Goal: Share content: Share content

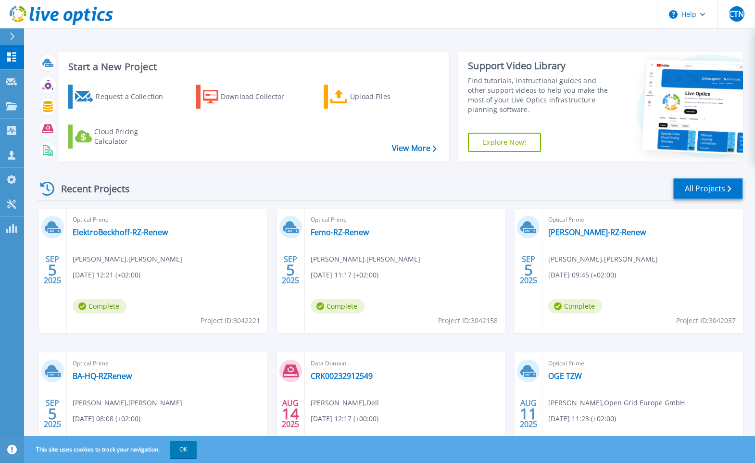
drag, startPoint x: 712, startPoint y: 193, endPoint x: 711, endPoint y: 206, distance: 13.1
click at [712, 192] on link "All Projects" at bounding box center [709, 189] width 70 height 22
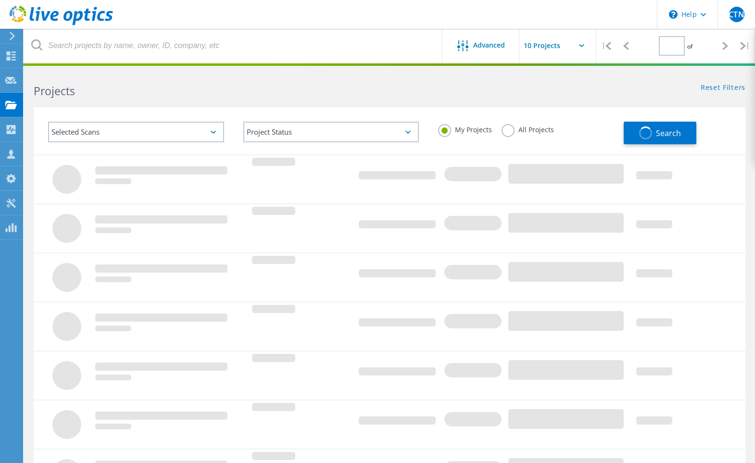
type input "1"
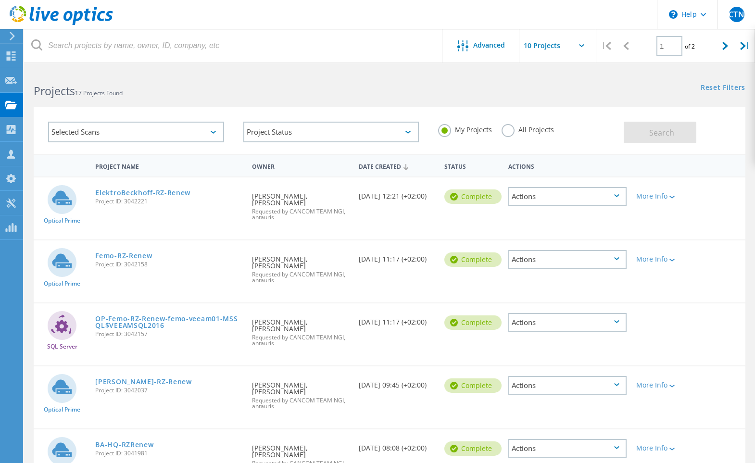
scroll to position [300, 0]
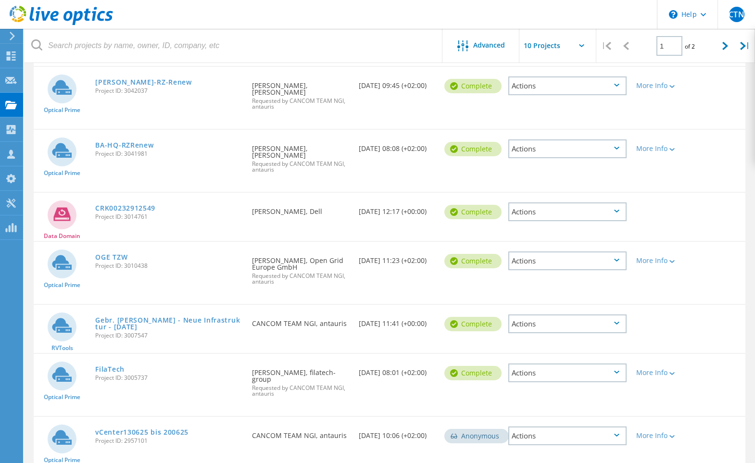
click at [222, 438] on span "Project ID: 2957101" at bounding box center [168, 441] width 147 height 6
click at [148, 429] on link "vCenter130625 bis 200625" at bounding box center [141, 432] width 93 height 7
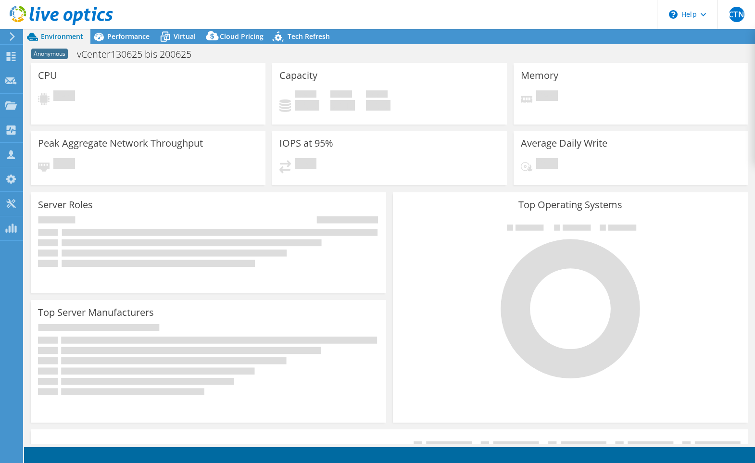
select select "USD"
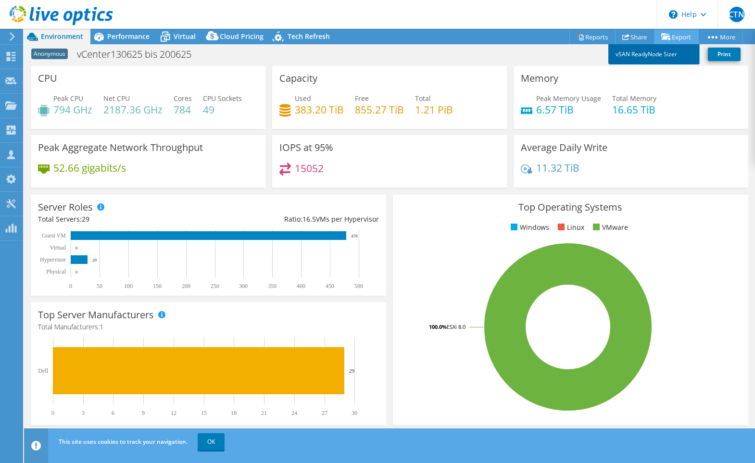
click at [662, 51] on link "vSAN ReadyNode Sizer" at bounding box center [654, 54] width 91 height 20
click at [633, 36] on link "Share" at bounding box center [634, 36] width 39 height 15
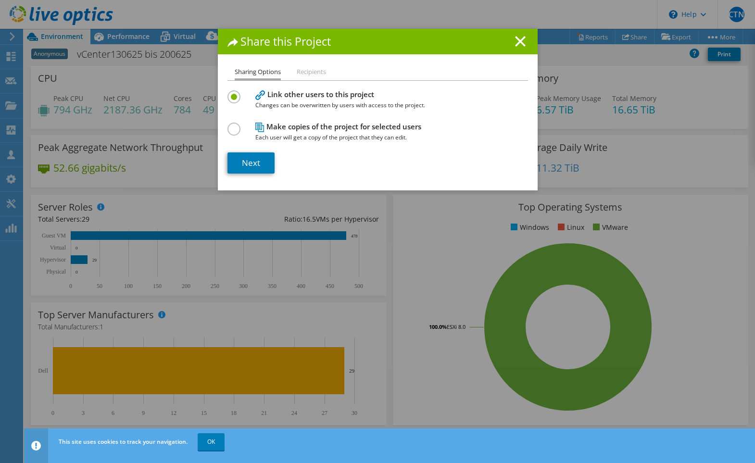
click at [304, 77] on li "Recipients" at bounding box center [311, 72] width 29 height 12
click at [307, 72] on li "Recipients" at bounding box center [311, 72] width 29 height 12
click at [242, 174] on div "Sharing Options Recipients Link other users to this project Changes can be over…" at bounding box center [378, 128] width 320 height 124
click at [256, 170] on link "Next" at bounding box center [251, 163] width 47 height 21
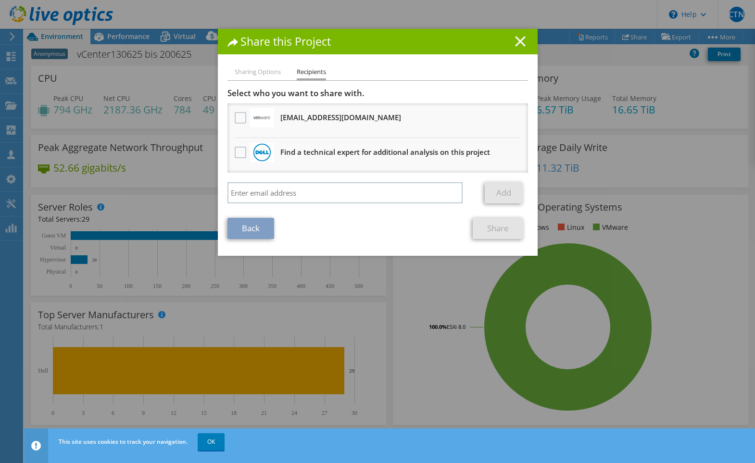
click at [523, 37] on icon at bounding box center [520, 41] width 11 height 11
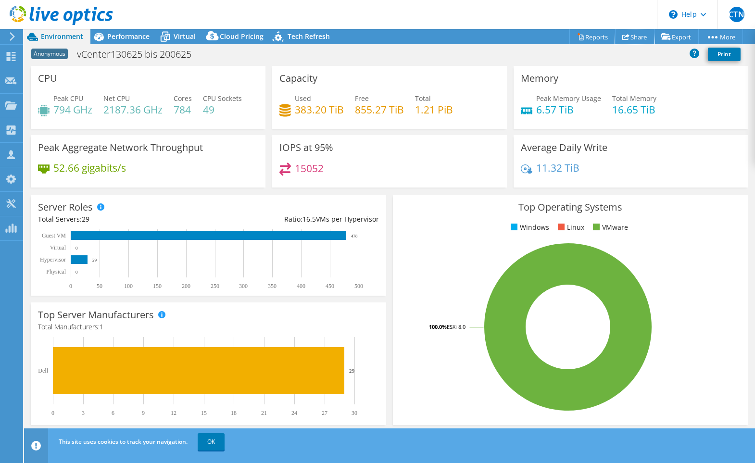
drag, startPoint x: 626, startPoint y: 37, endPoint x: 624, endPoint y: 61, distance: 23.7
click at [626, 37] on link "Share" at bounding box center [634, 36] width 39 height 15
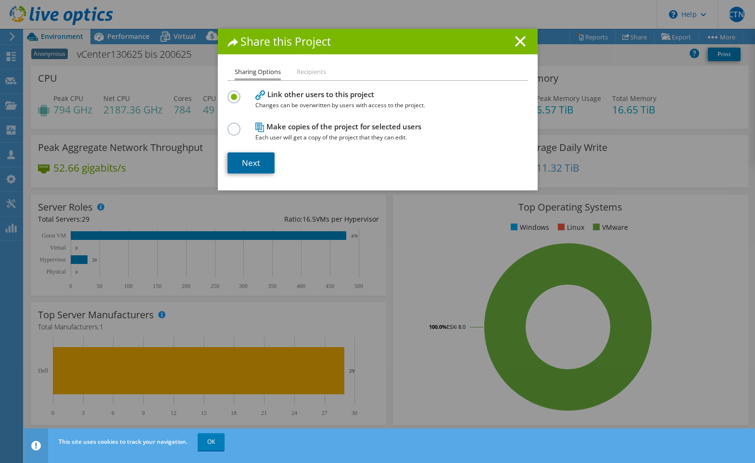
click at [265, 160] on link "Next" at bounding box center [251, 163] width 47 height 21
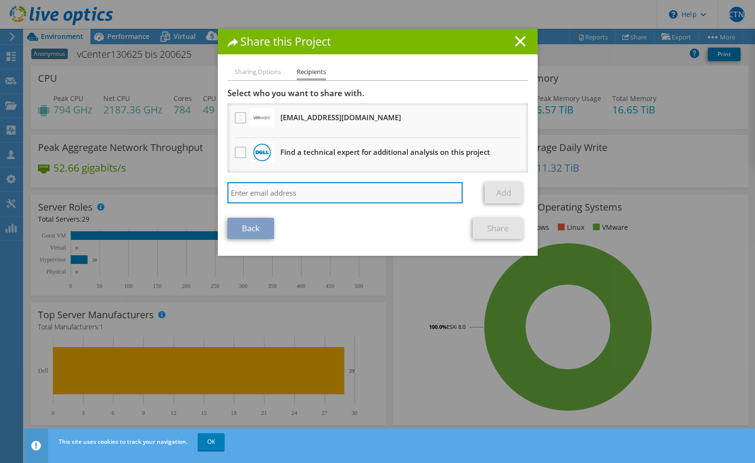
drag, startPoint x: 309, startPoint y: 188, endPoint x: 308, endPoint y: 195, distance: 6.9
click at [309, 188] on input "search" at bounding box center [346, 192] width 236 height 21
paste input "vxrail_papi_client@liveoptics.com"
type input "vxrail_papi_client@liveoptics.com"
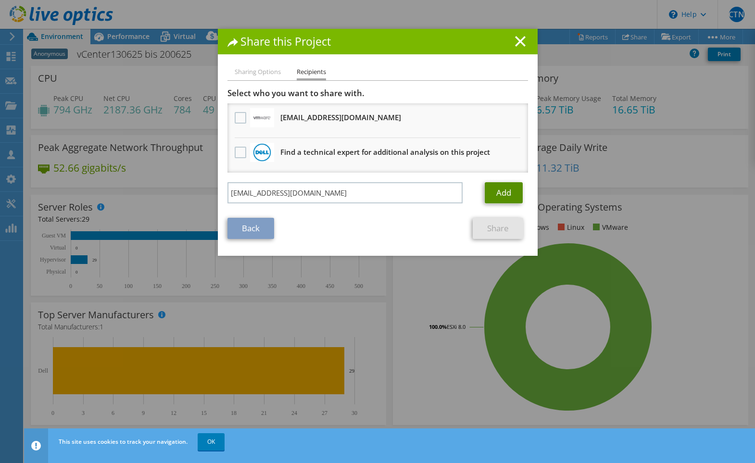
click at [515, 192] on link "Add" at bounding box center [504, 192] width 38 height 21
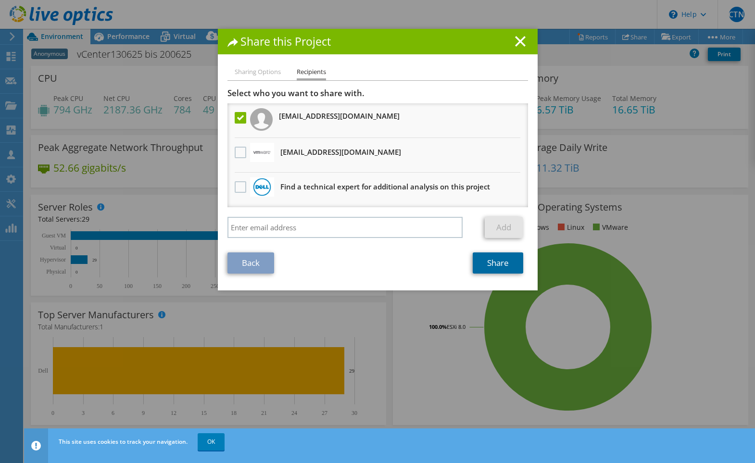
click at [497, 262] on link "Share" at bounding box center [498, 263] width 51 height 21
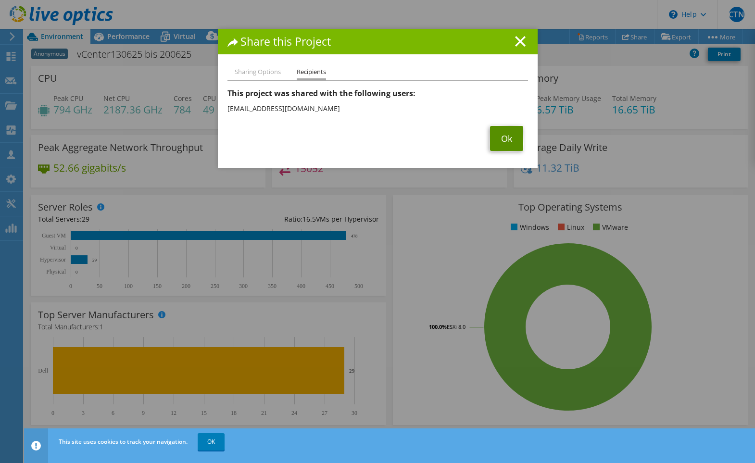
click at [511, 142] on link "Ok" at bounding box center [506, 138] width 33 height 25
